Goal: Information Seeking & Learning: Learn about a topic

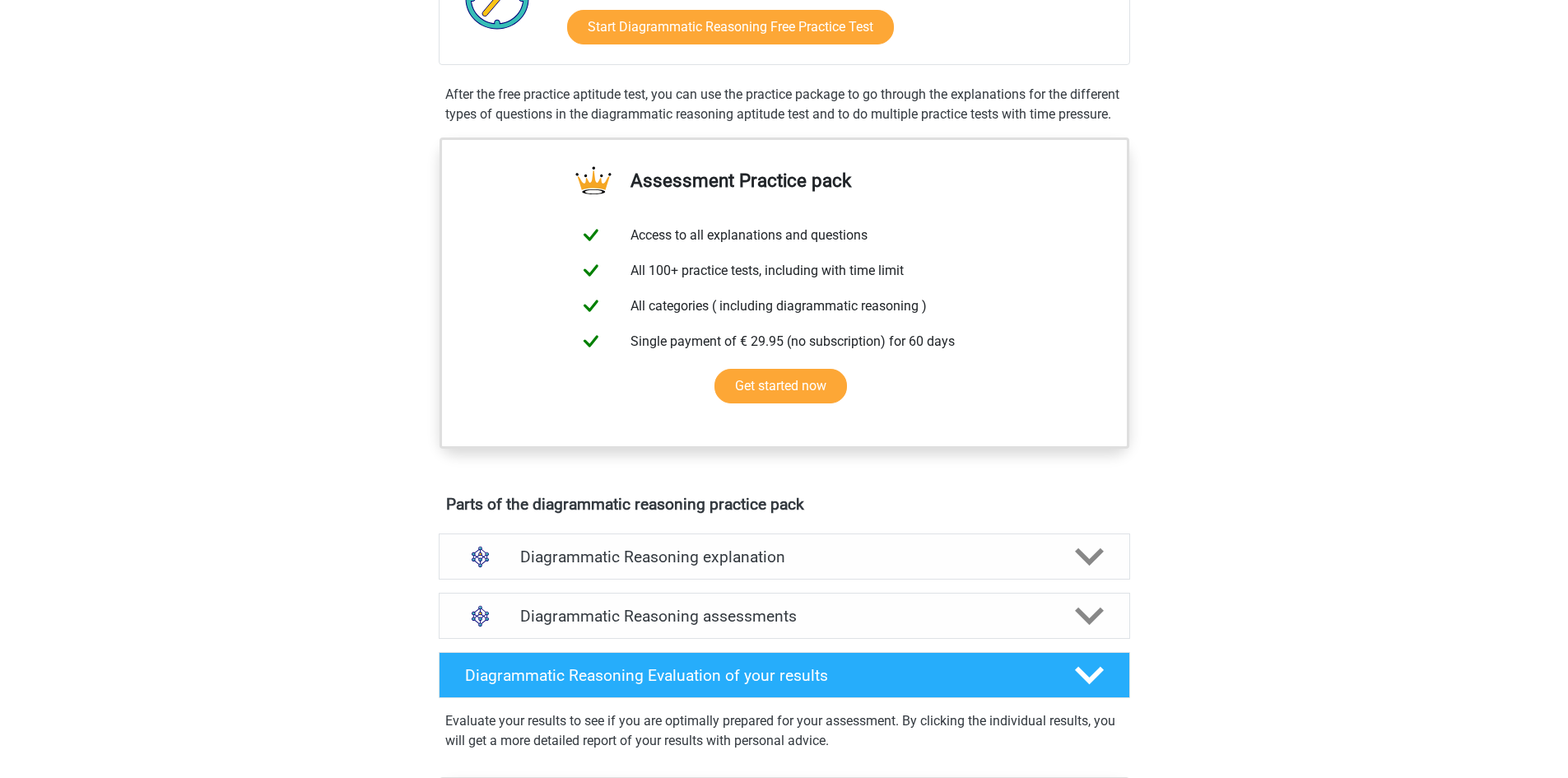
scroll to position [494, 0]
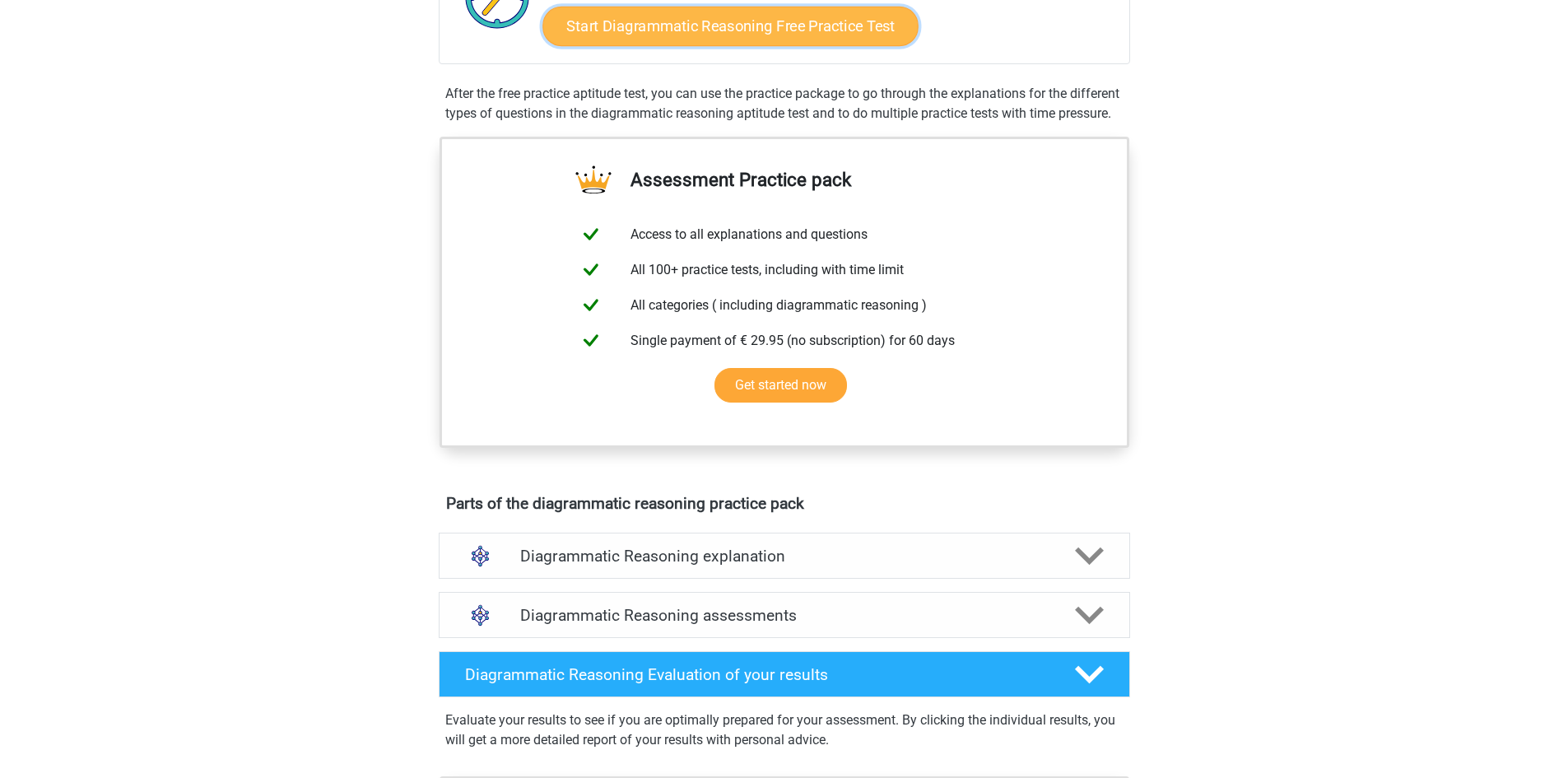
click at [721, 30] on link "Start Diagrammatic Reasoning Free Practice Test" at bounding box center [730, 25] width 376 height 39
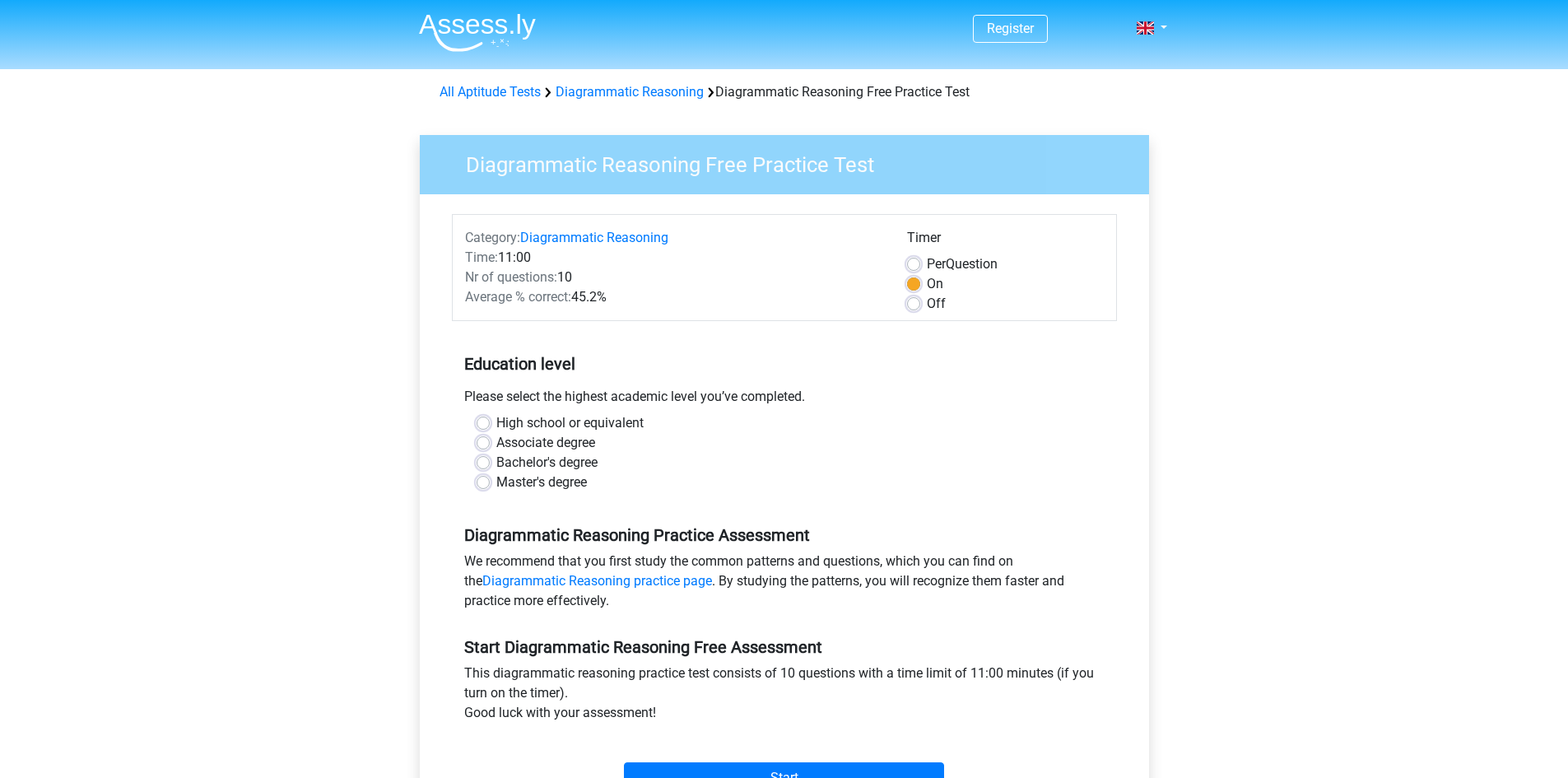
click at [496, 465] on label "Bachelor's degree" at bounding box center [547, 463] width 101 height 20
click at [487, 465] on input "Bachelor's degree" at bounding box center [483, 462] width 13 height 17
radio input "true"
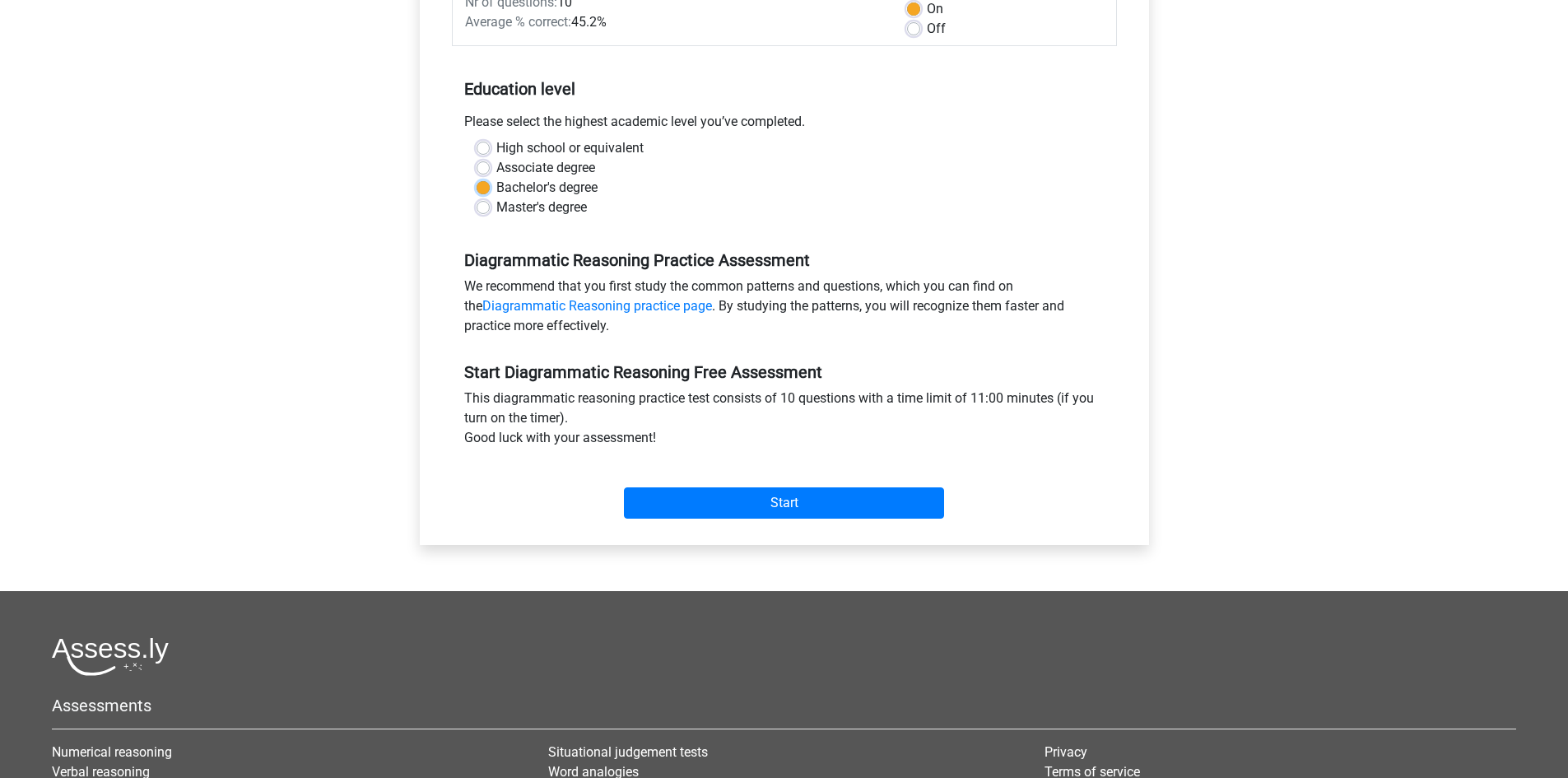
scroll to position [329, 0]
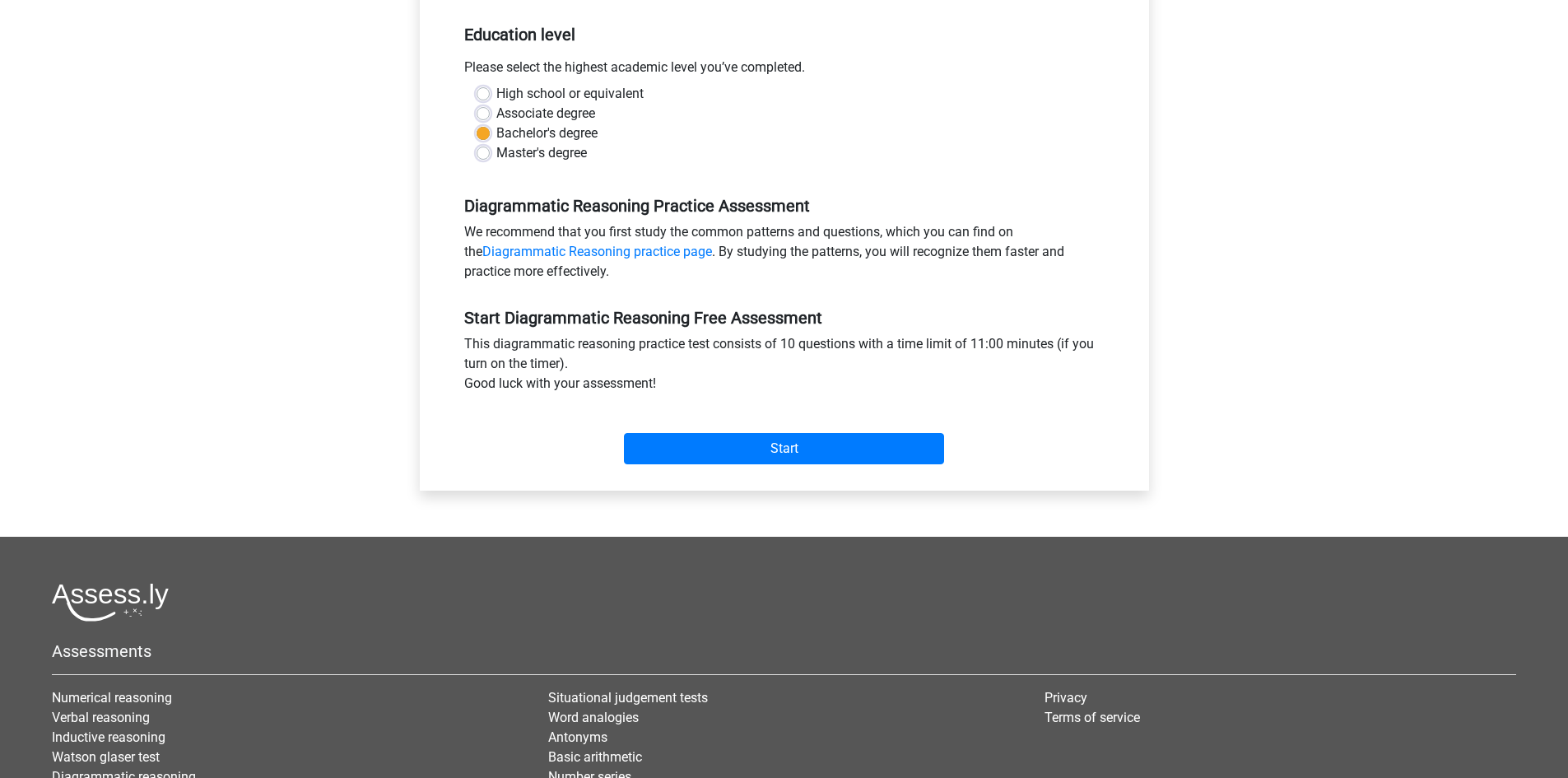
click at [496, 156] on label "Master's degree" at bounding box center [541, 153] width 91 height 20
click at [482, 156] on input "Master's degree" at bounding box center [483, 152] width 13 height 17
radio input "true"
click at [767, 448] on input "Start" at bounding box center [784, 448] width 320 height 31
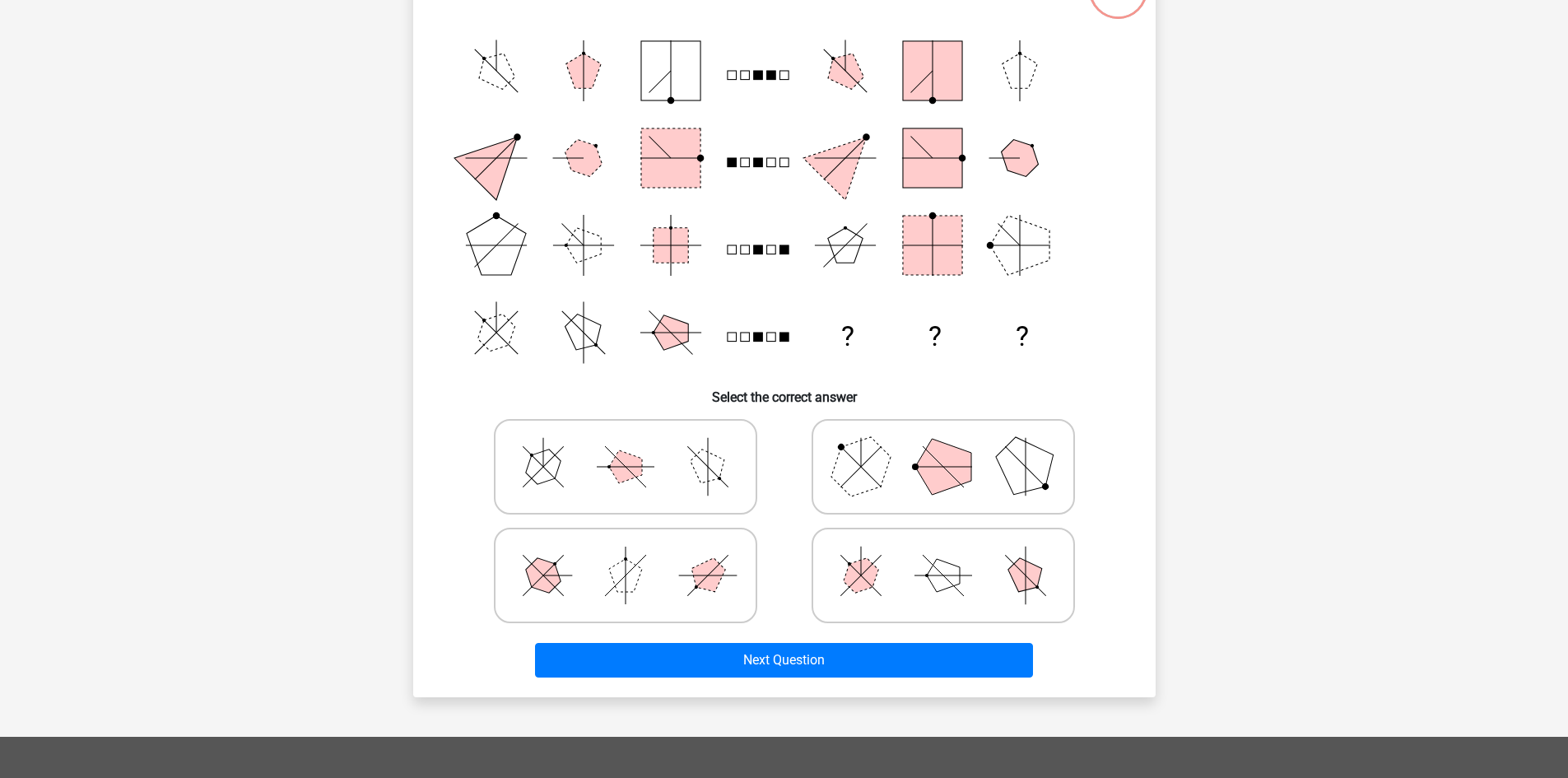
scroll to position [164, 0]
